Goal: Task Accomplishment & Management: Use online tool/utility

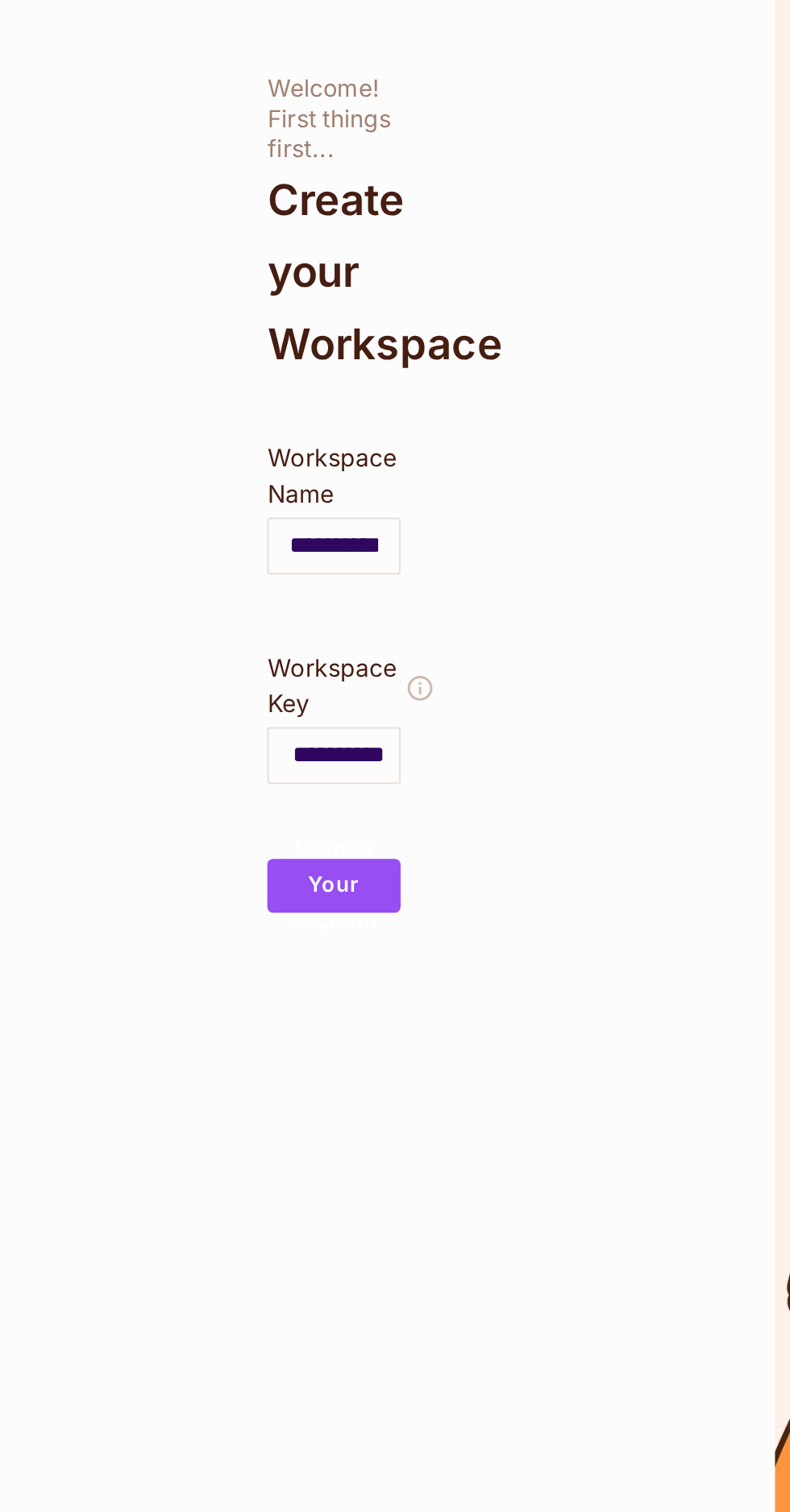
click at [319, 517] on button "Launch Your Account" at bounding box center [296, 509] width 72 height 29
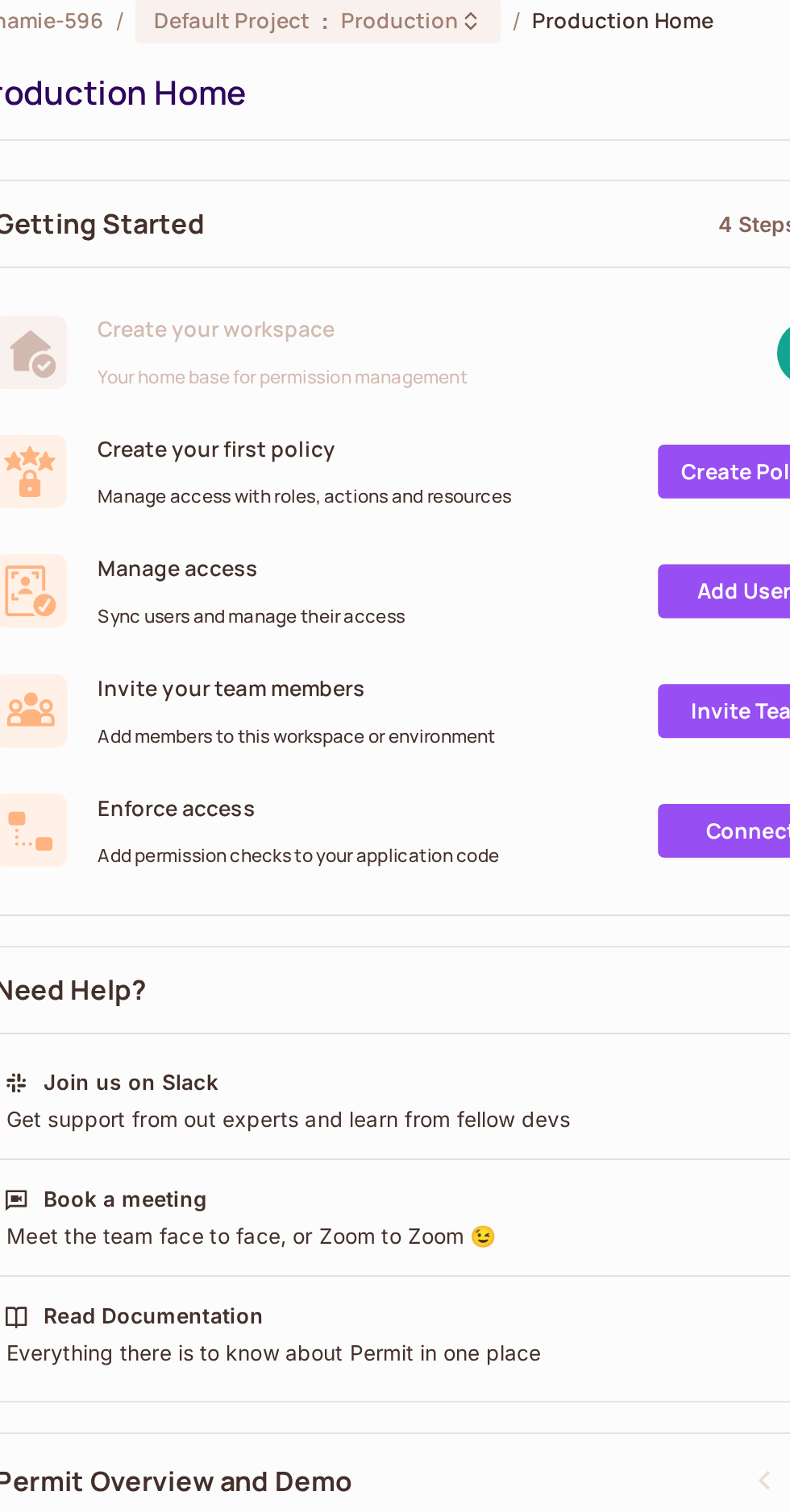
click at [487, 278] on link "Create Policy" at bounding box center [503, 274] width 100 height 29
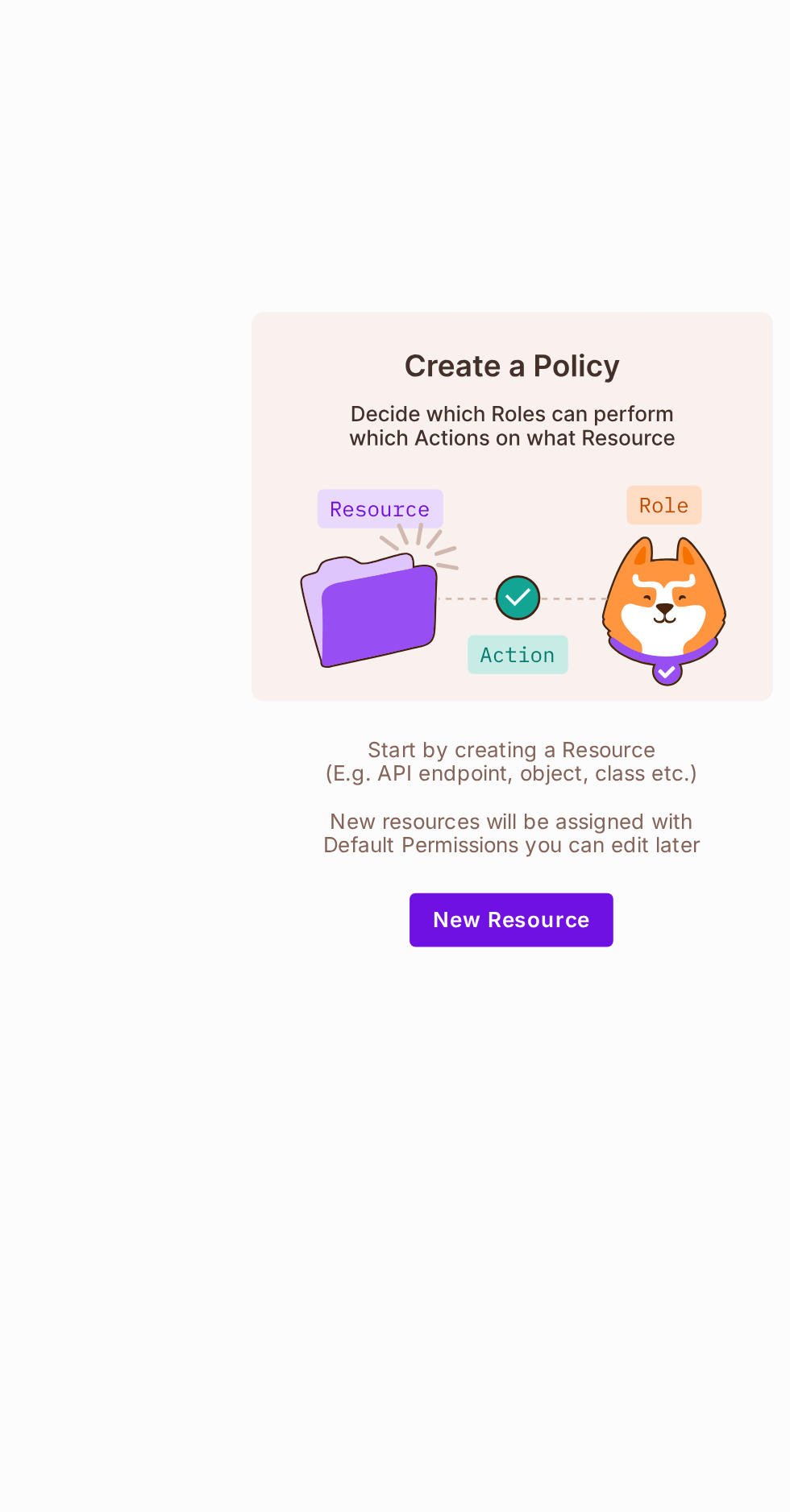
click at [447, 943] on button "New Resource" at bounding box center [425, 928] width 111 height 29
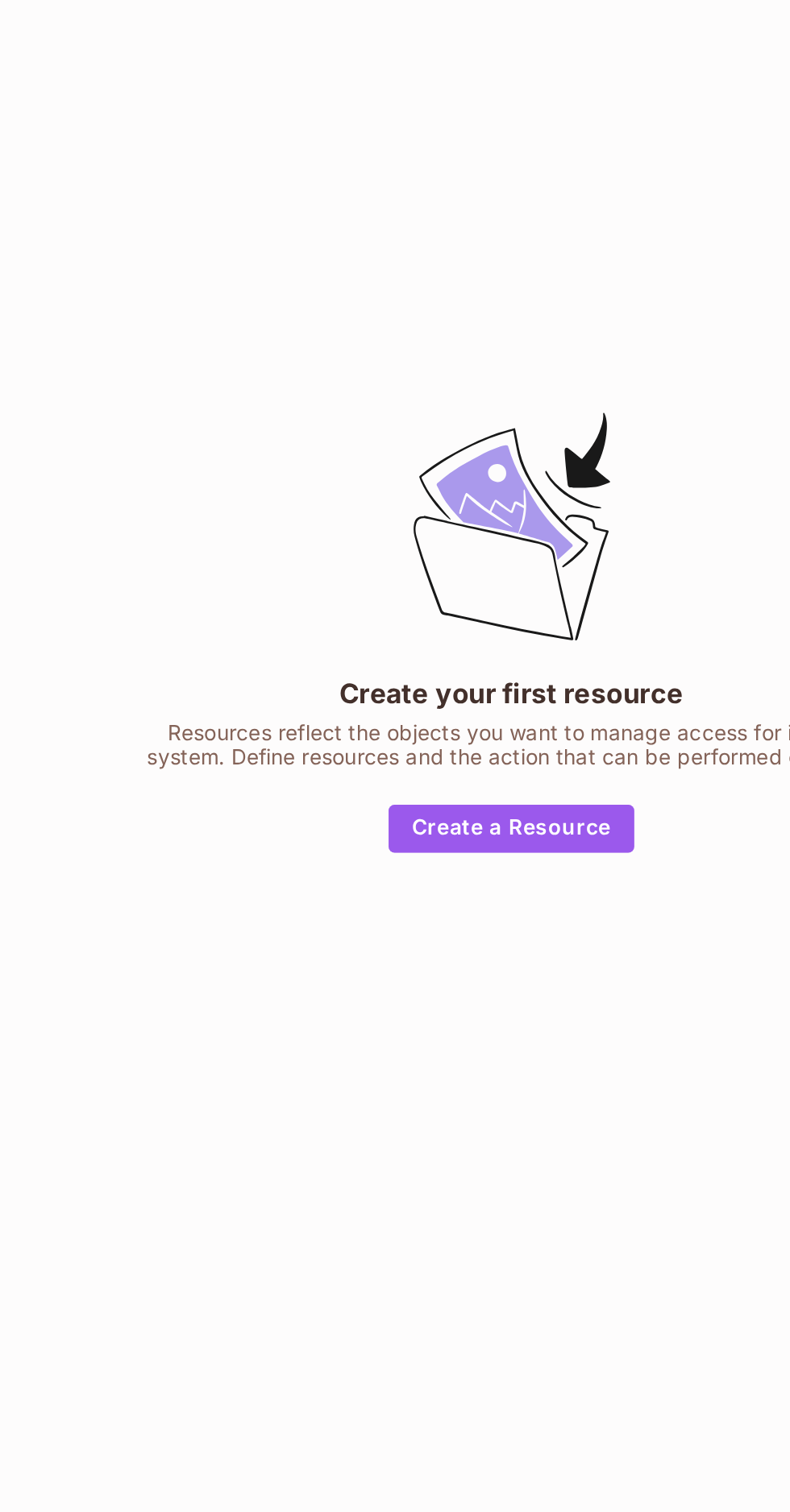
click at [454, 892] on button "Create a Resource" at bounding box center [424, 879] width 133 height 26
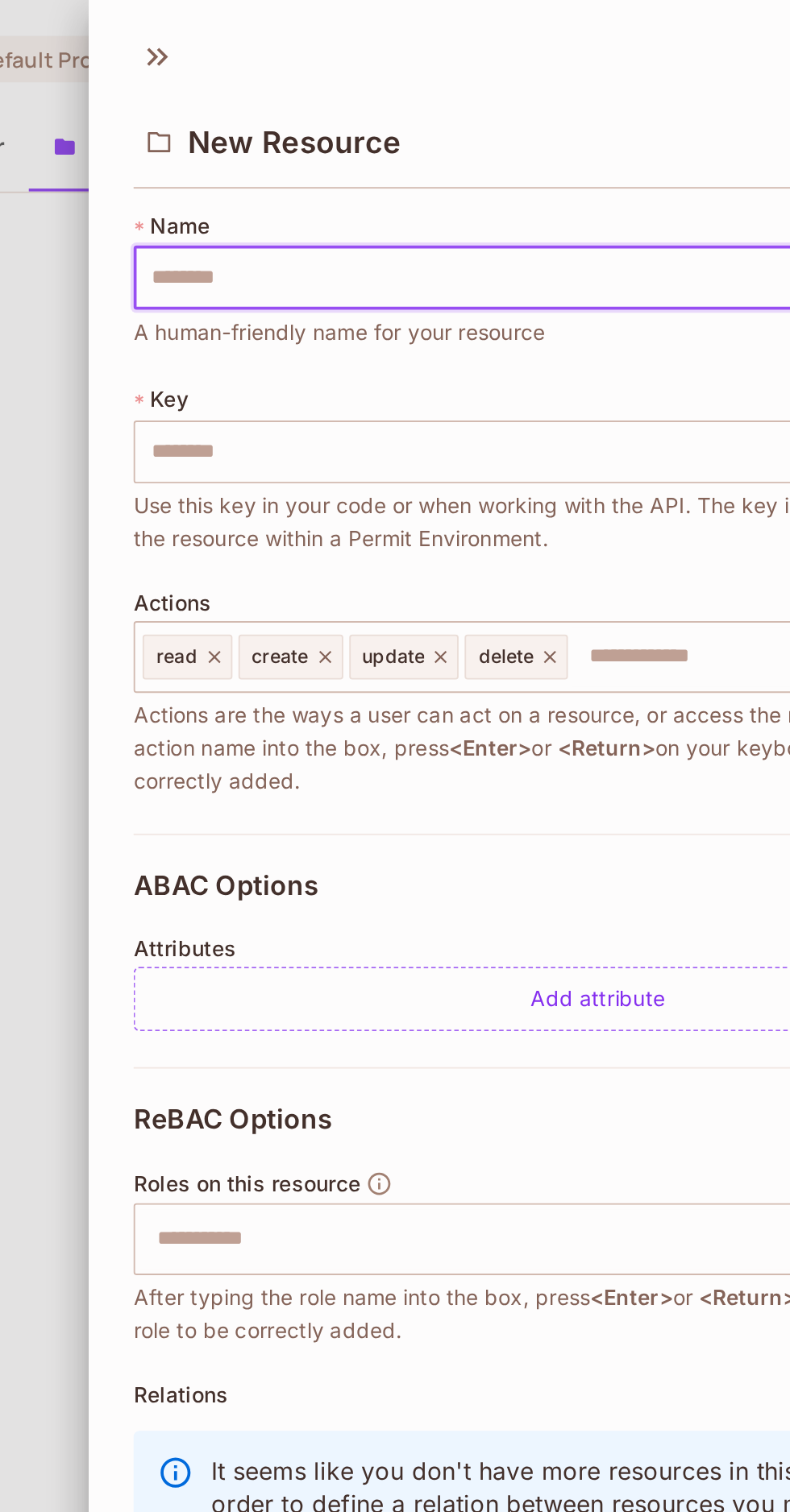
scroll to position [103, 0]
